Goal: Check status: Check status

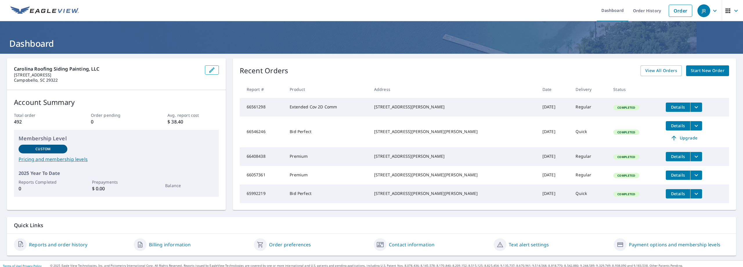
drag, startPoint x: 426, startPoint y: 161, endPoint x: 496, endPoint y: 144, distance: 72.4
click at [429, 154] on div "[STREET_ADDRESS][PERSON_NAME]" at bounding box center [453, 156] width 159 height 6
click at [651, 65] on link "View All Orders" at bounding box center [660, 70] width 41 height 11
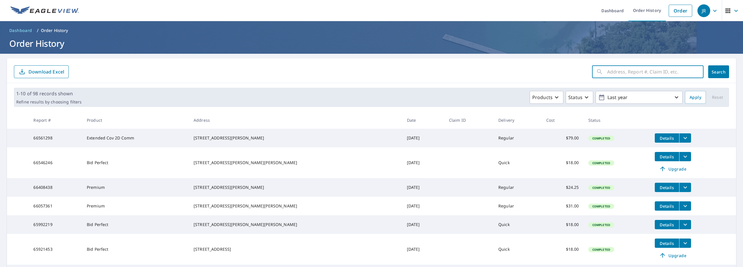
click at [662, 73] on input "text" at bounding box center [655, 72] width 96 height 16
type input "83 holly hill dr"
click button "Search" at bounding box center [718, 71] width 21 height 13
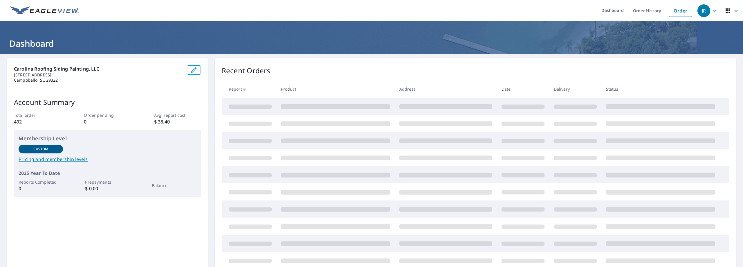
drag, startPoint x: 394, startPoint y: 61, endPoint x: 391, endPoint y: 57, distance: 4.4
